Goal: Task Accomplishment & Management: Use online tool/utility

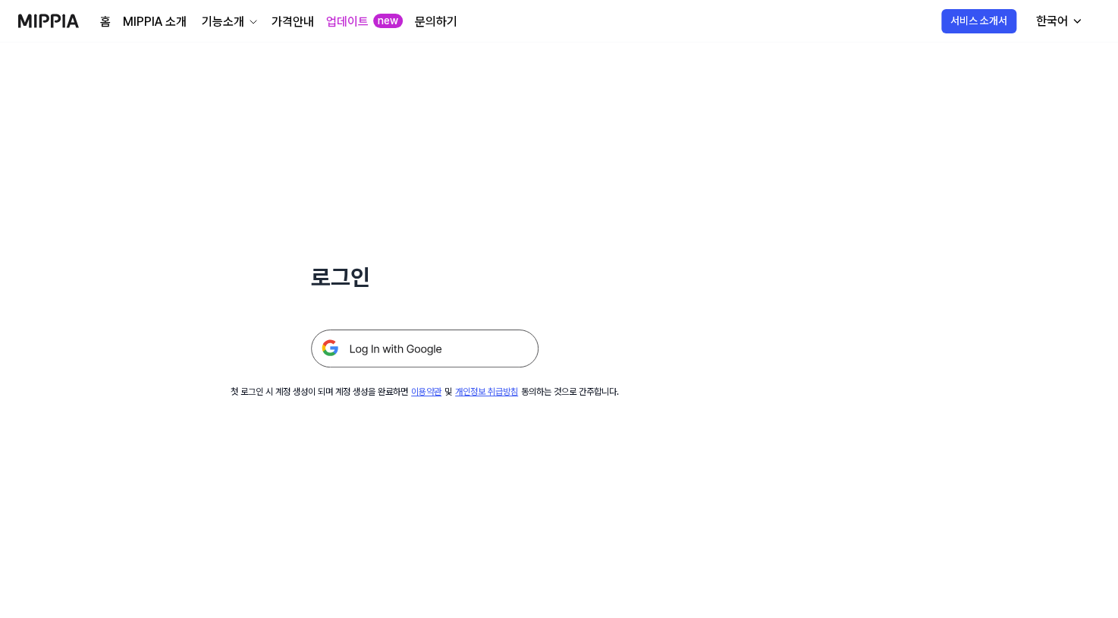
click at [386, 350] on img at bounding box center [425, 348] width 228 height 38
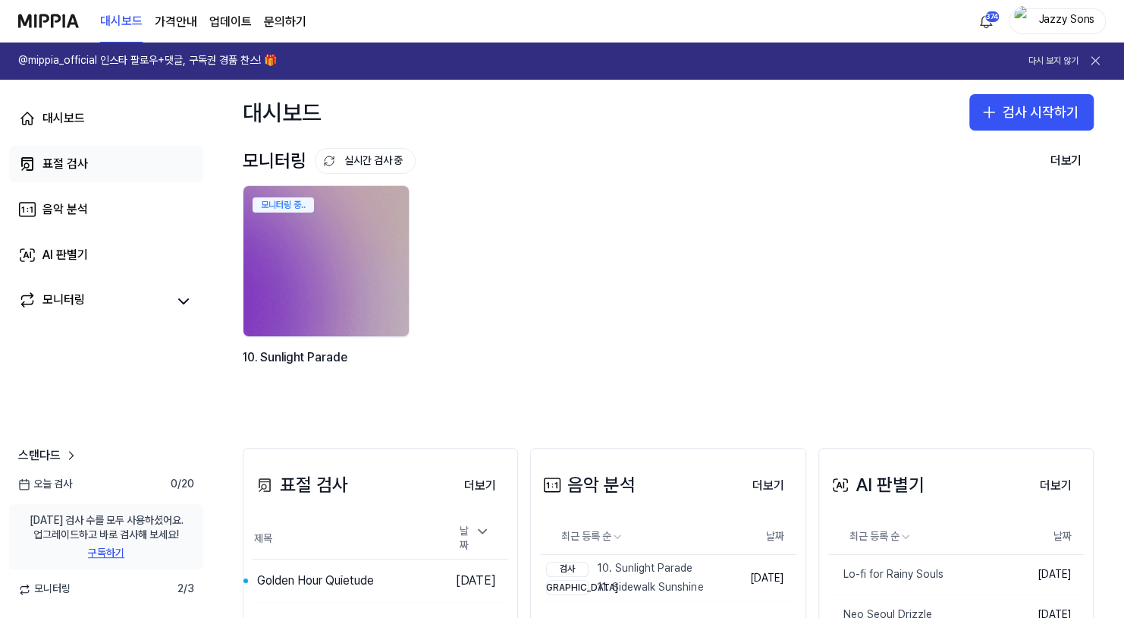
click at [75, 175] on link "표절 검사" at bounding box center [106, 164] width 194 height 36
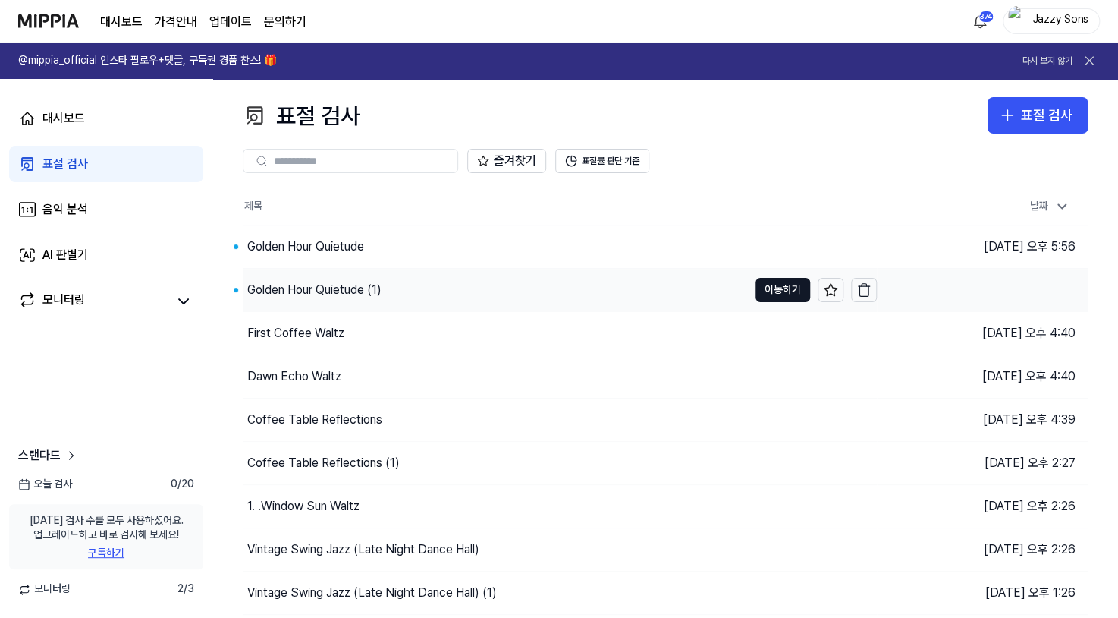
click at [311, 291] on div "Golden Hour Quietude (1)" at bounding box center [314, 290] width 134 height 18
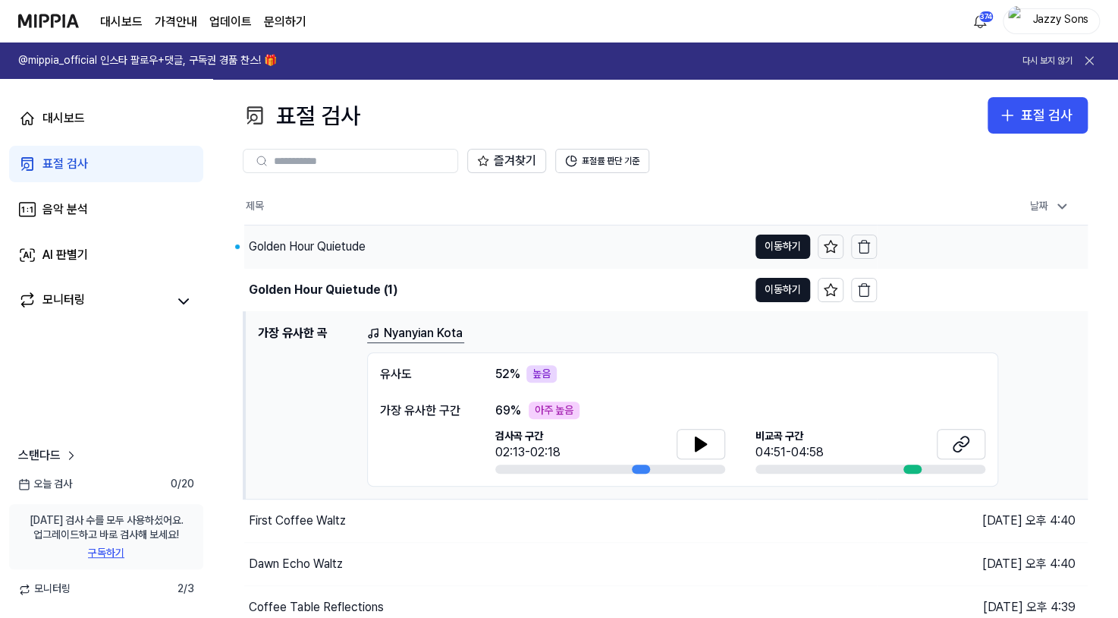
click at [332, 244] on div "Golden Hour Quietude" at bounding box center [307, 246] width 117 height 18
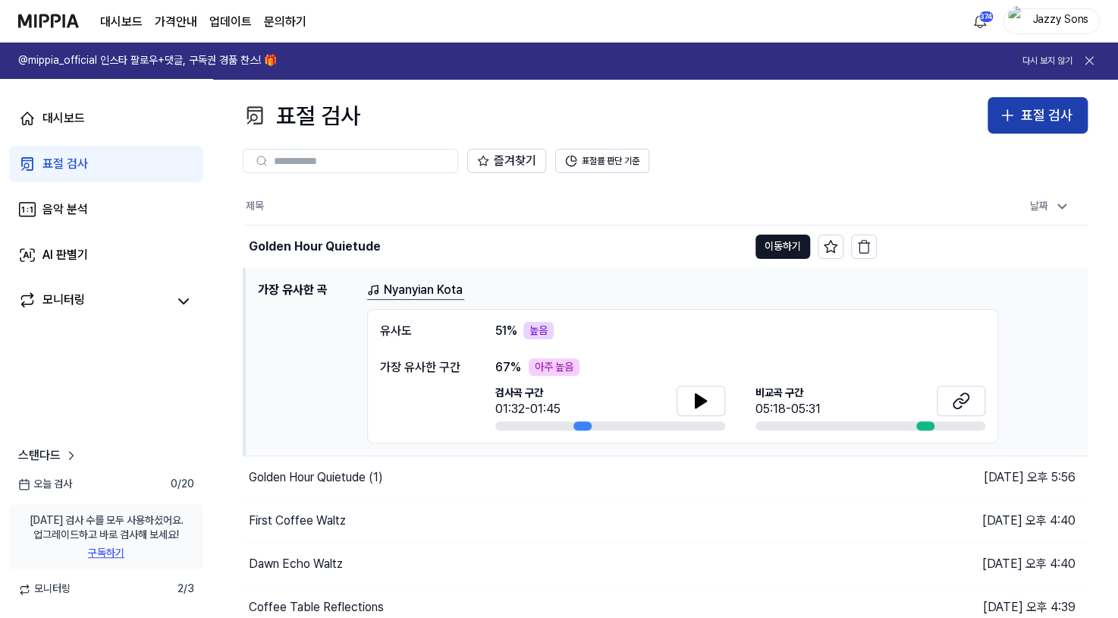
click at [1014, 114] on icon "button" at bounding box center [1007, 115] width 18 height 18
click at [1051, 123] on div "표절 검사" at bounding box center [1047, 116] width 52 height 22
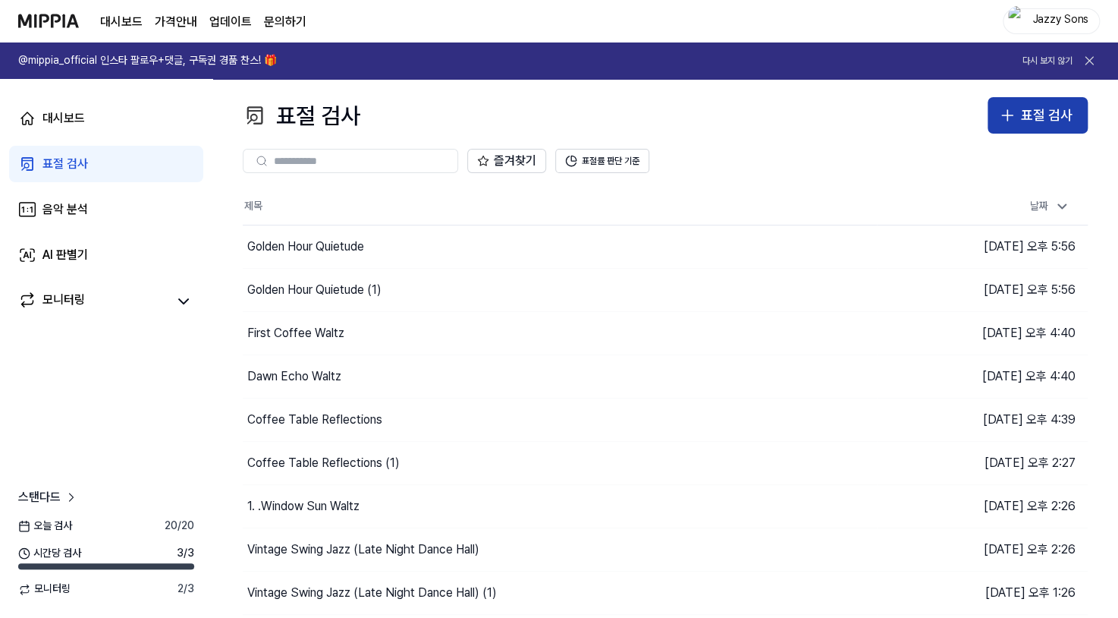
click at [1046, 132] on button "표절 검사" at bounding box center [1038, 115] width 100 height 36
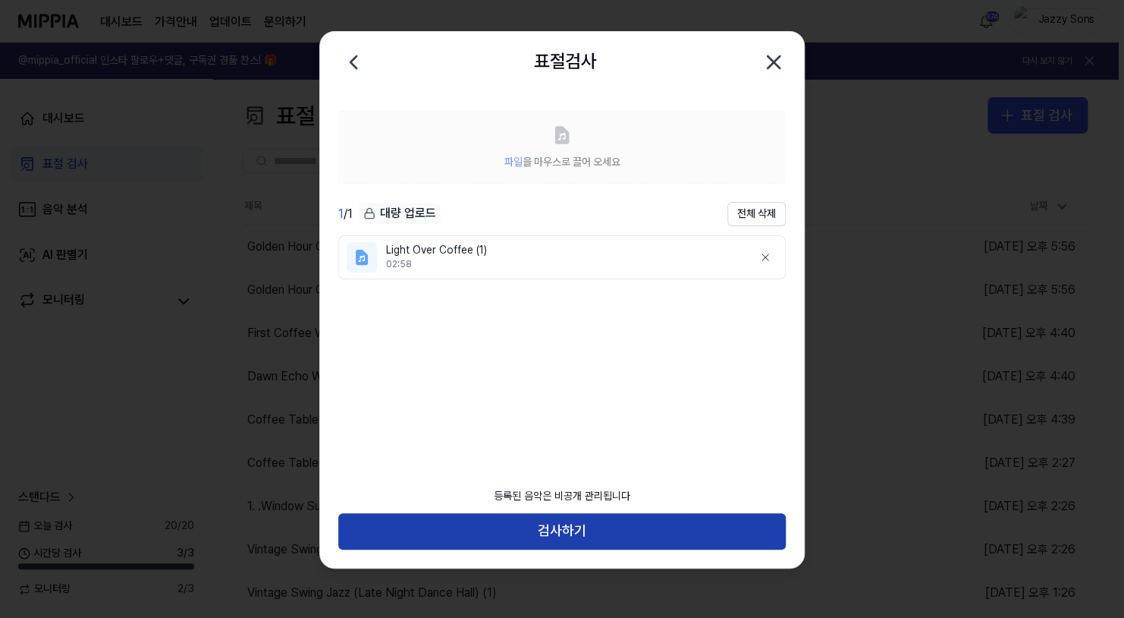
click at [558, 518] on button "검사하기" at bounding box center [562, 531] width 448 height 36
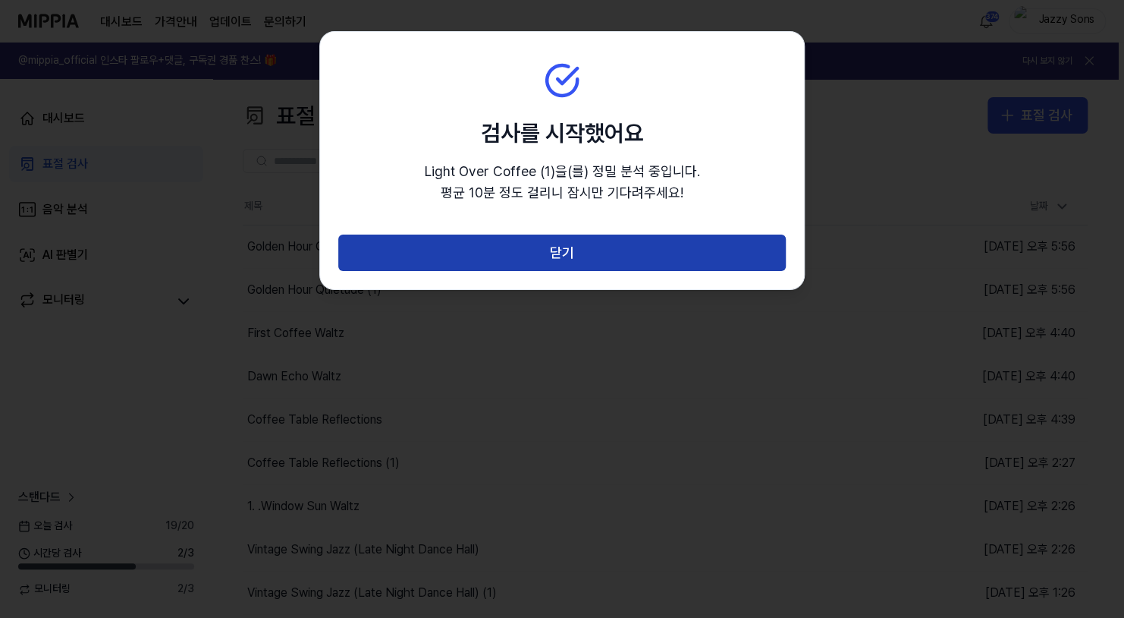
click at [571, 244] on button "닫기" at bounding box center [562, 252] width 448 height 36
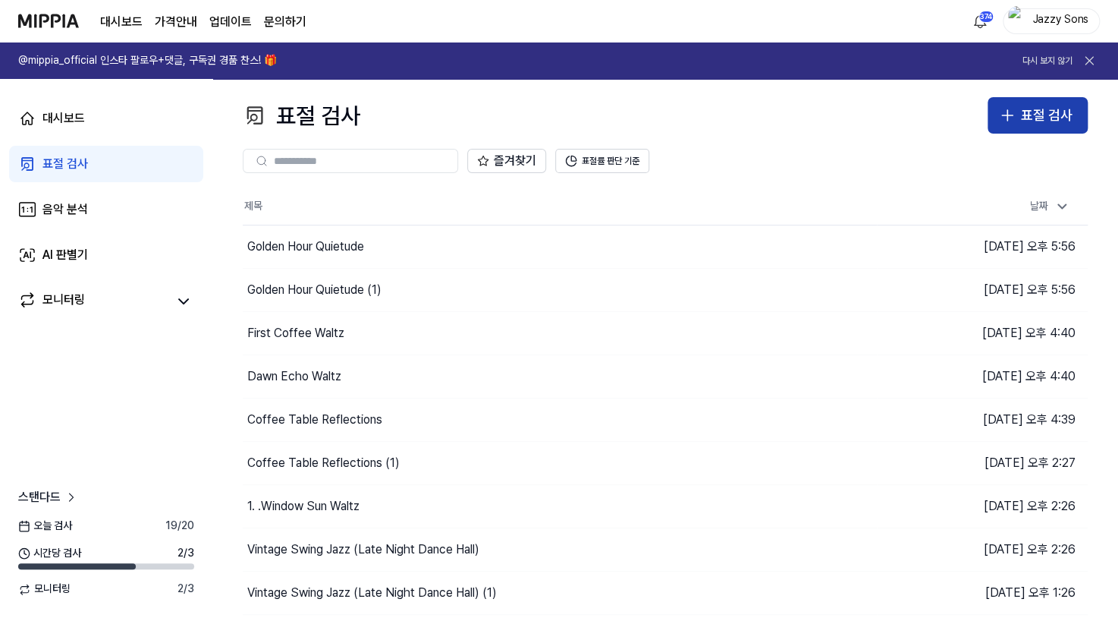
click at [1043, 124] on div "표절 검사" at bounding box center [1047, 116] width 52 height 22
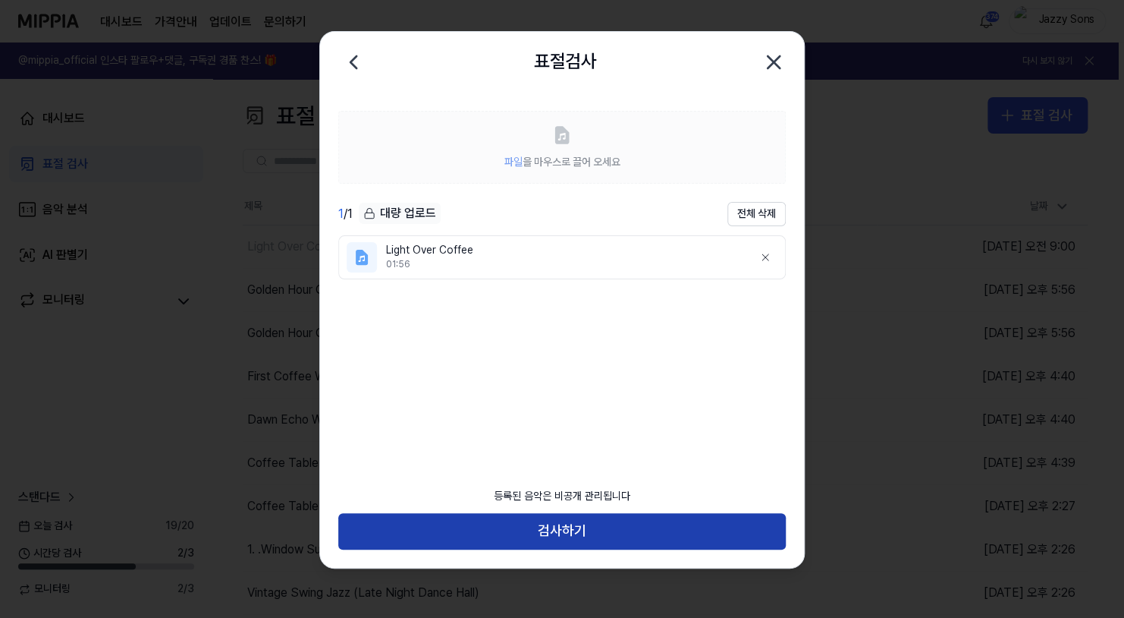
click at [562, 525] on button "검사하기" at bounding box center [562, 531] width 448 height 36
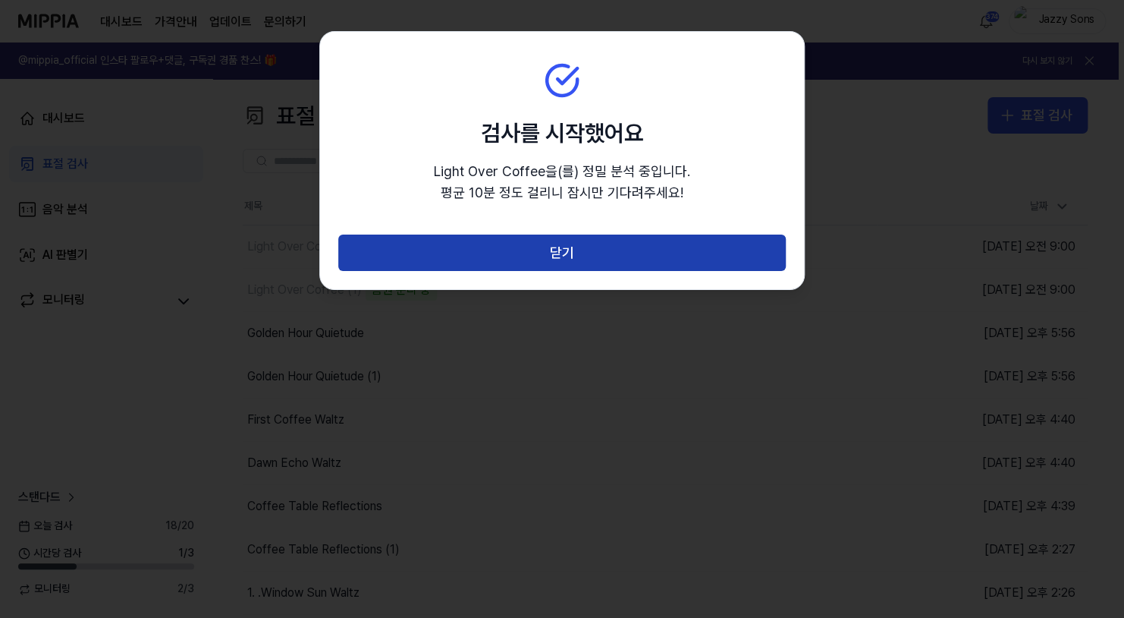
click at [584, 265] on button "닫기" at bounding box center [562, 252] width 448 height 36
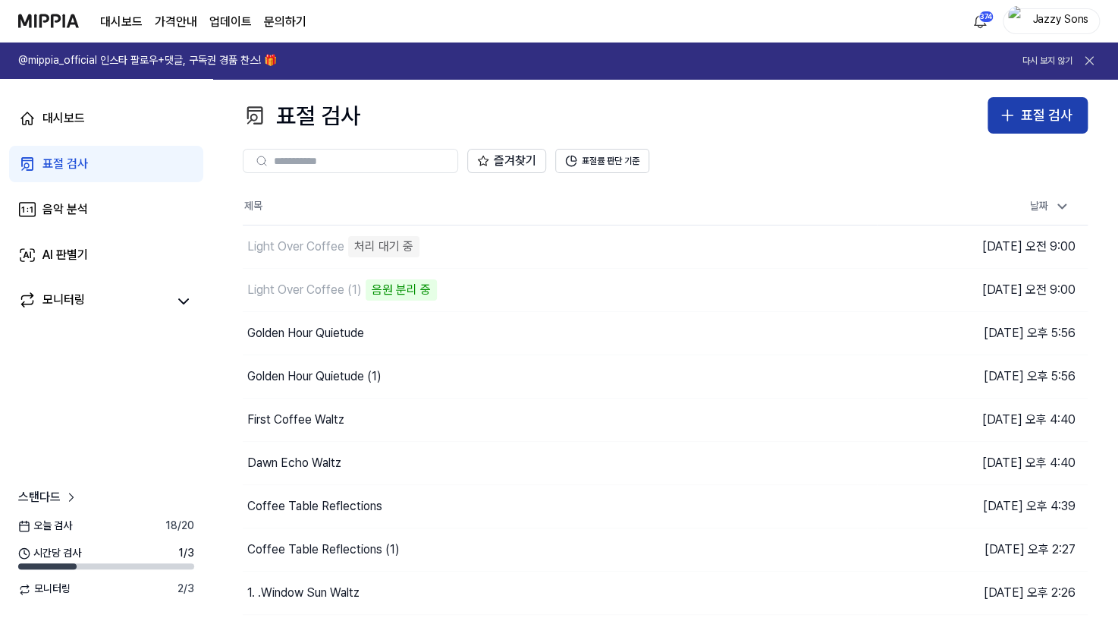
click at [1039, 117] on div "표절 검사" at bounding box center [1047, 116] width 52 height 22
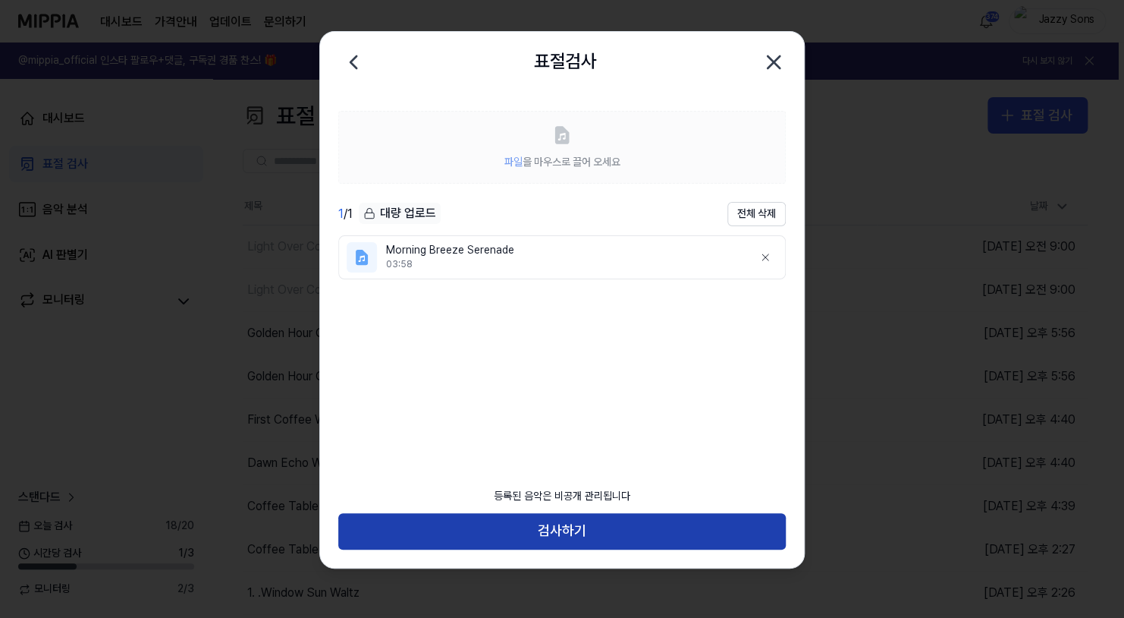
click at [498, 539] on button "검사하기" at bounding box center [562, 531] width 448 height 36
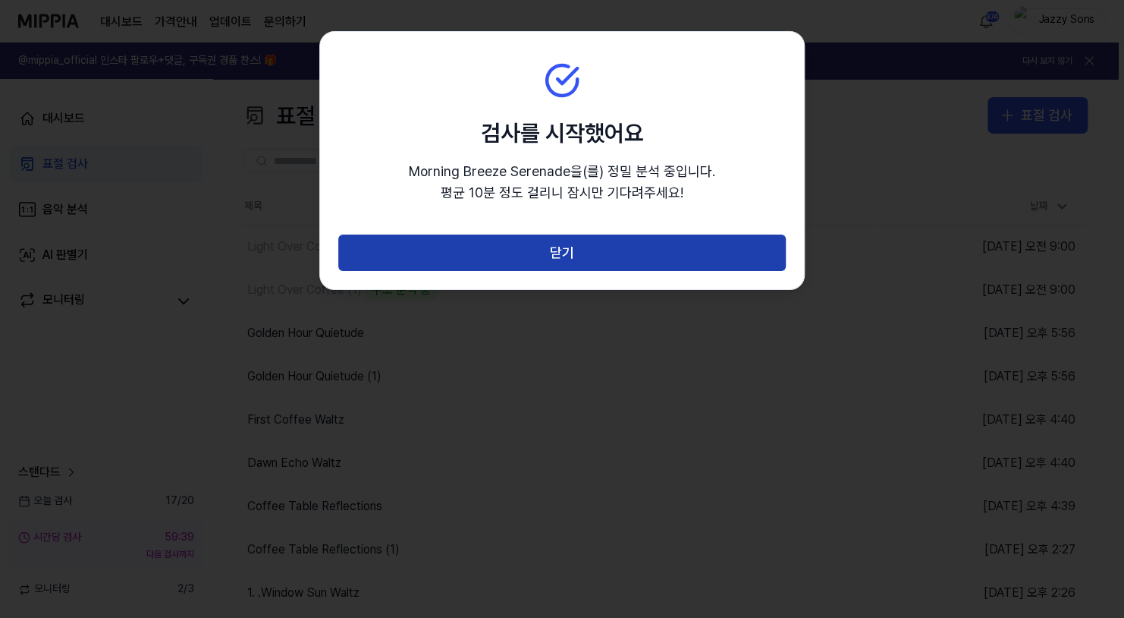
click at [561, 263] on button "닫기" at bounding box center [562, 252] width 448 height 36
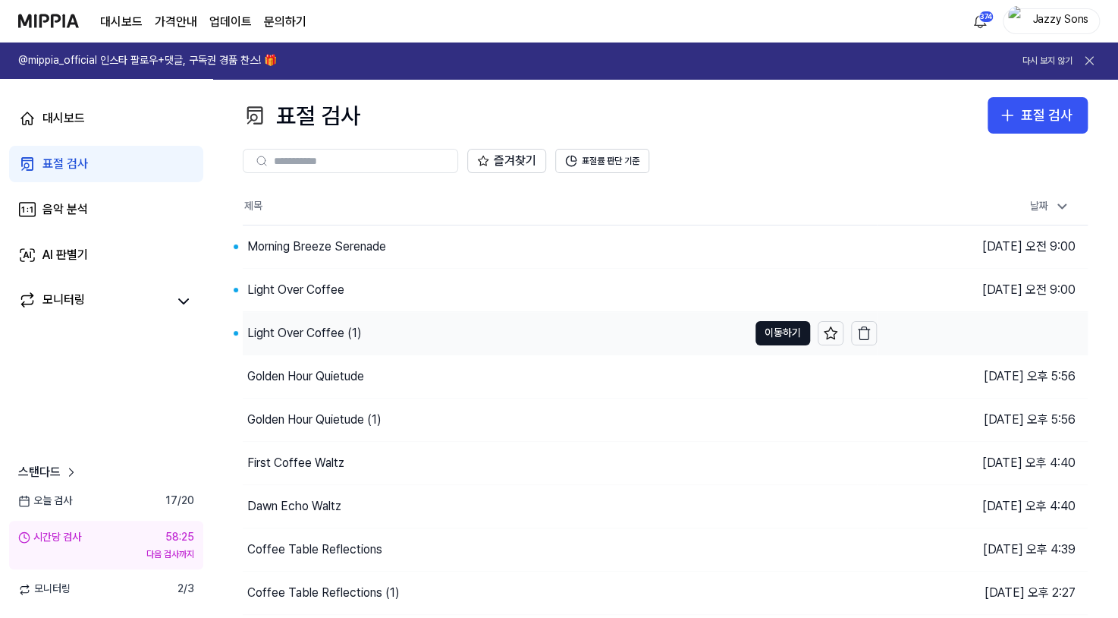
click at [278, 332] on div "Light Over Coffee (1)" at bounding box center [304, 333] width 115 height 18
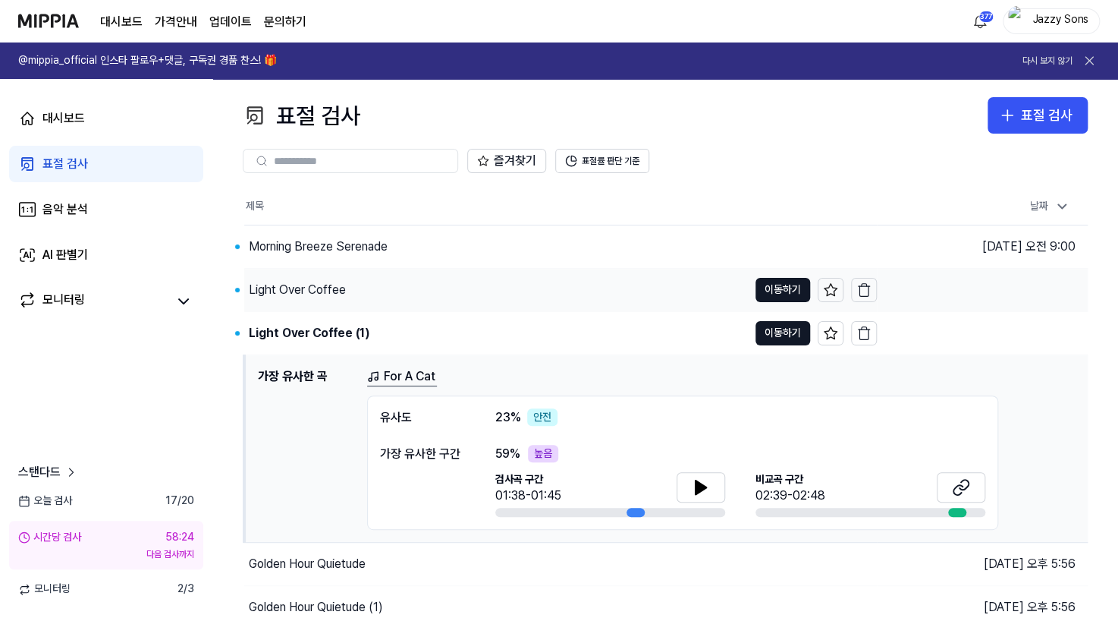
click at [313, 295] on div "Light Over Coffee" at bounding box center [297, 290] width 97 height 18
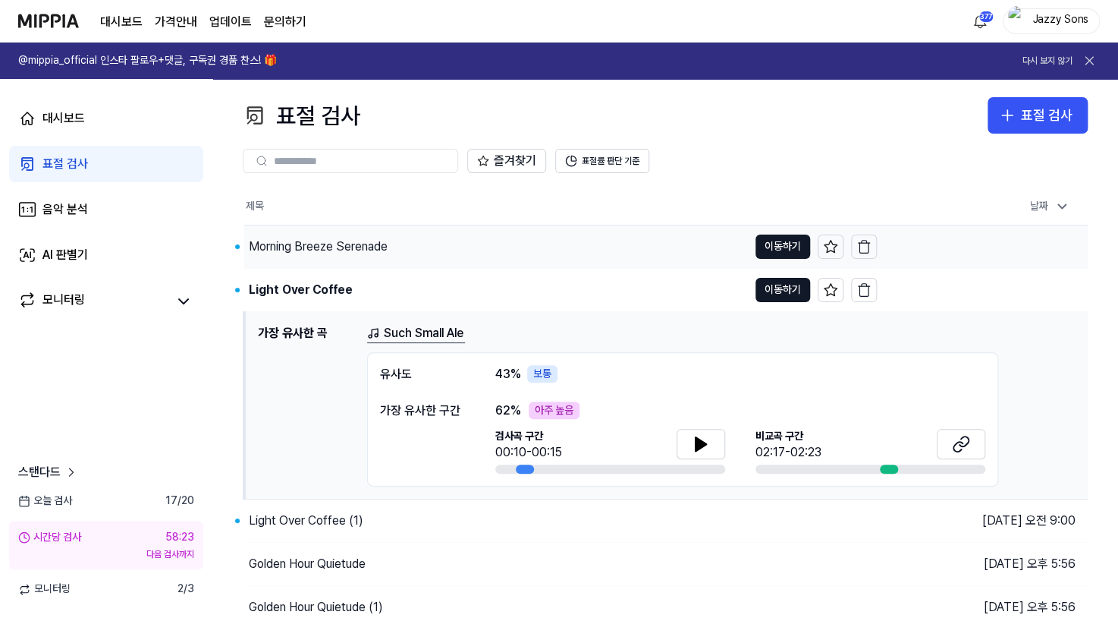
click at [319, 255] on div "Morning Breeze Serenade" at bounding box center [496, 246] width 504 height 42
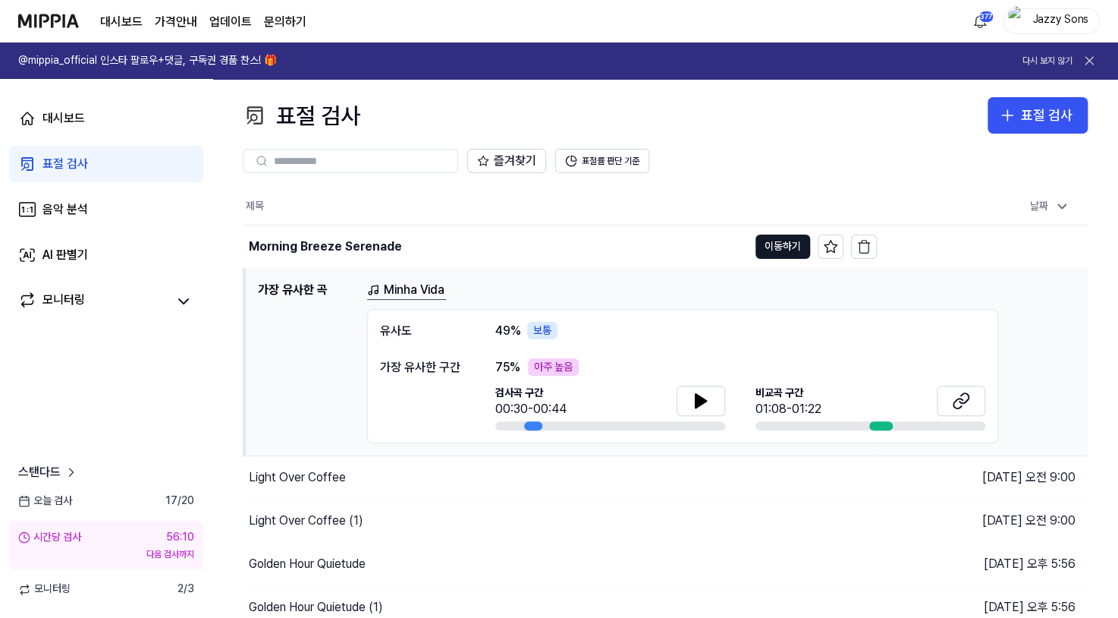
click at [58, 156] on div "표절 검사" at bounding box center [65, 164] width 46 height 18
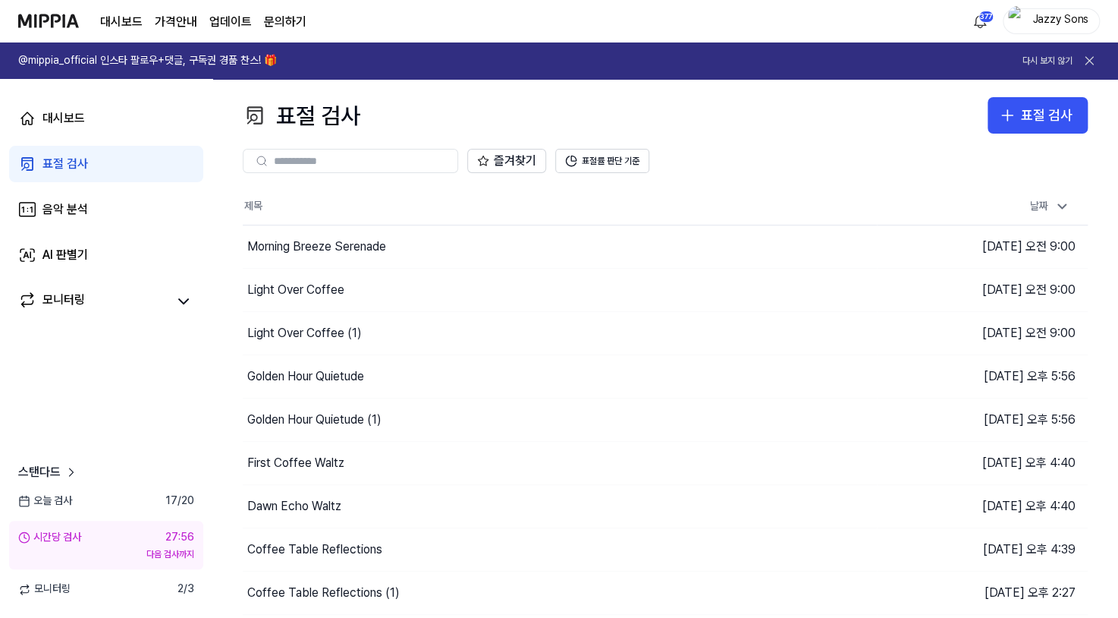
click at [80, 165] on div "표절 검사" at bounding box center [65, 164] width 46 height 18
click at [980, 23] on html "대시보드 가격안내 업데이트 문의하기 377 Jazzy Sons @mippia_official 인스타 팔로우+댓글, 구독권 경품 찬스! 🎁 다시…" at bounding box center [559, 309] width 1118 height 618
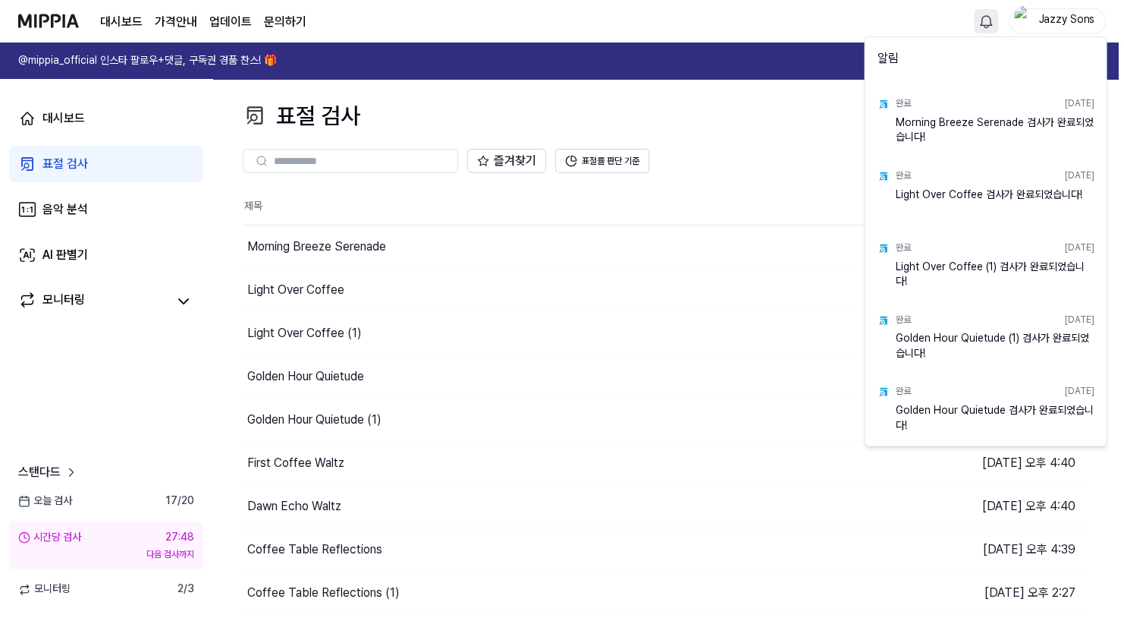
click at [838, 17] on html "대시보드 가격안내 업데이트 문의하기 Jazzy Sons @mippia_official 인스타 팔로우+댓글, 구독권 경품 찬스! 🎁 다시 보지 …" at bounding box center [562, 309] width 1124 height 618
